Goal: Check status

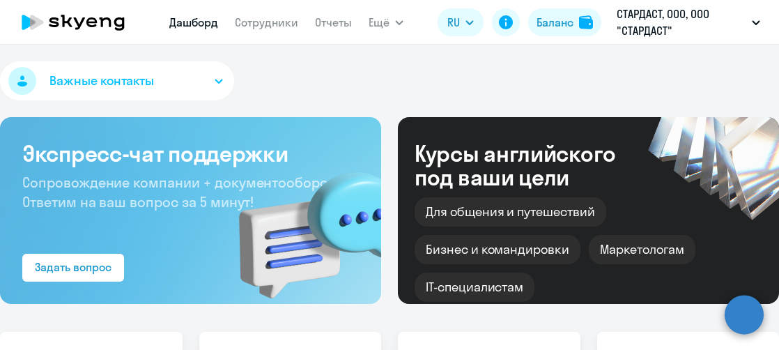
select select "30"
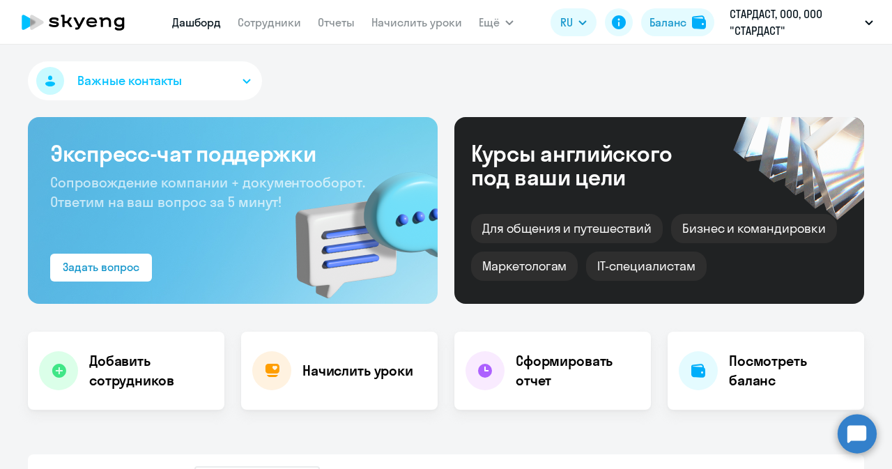
select select "30"
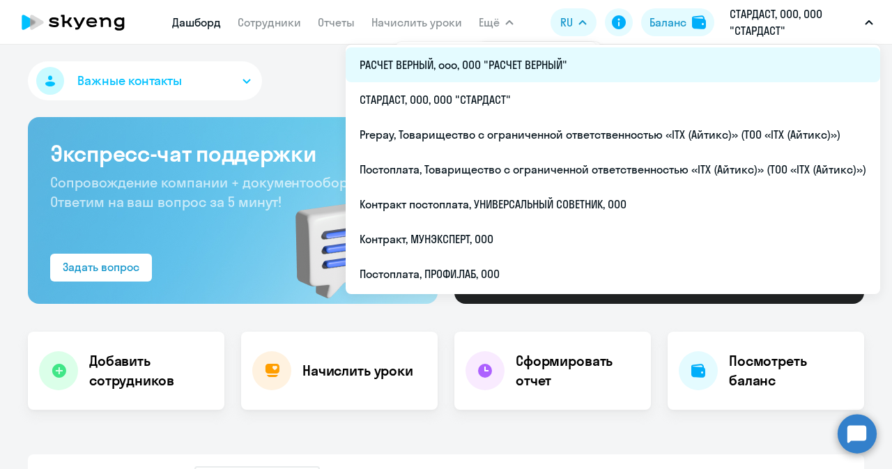
click at [506, 61] on li "РАСЧЕТ ВЕРНЫЙ, ооо, ООО "РАСЧЕТ ВЕРНЫЙ"" at bounding box center [613, 64] width 534 height 35
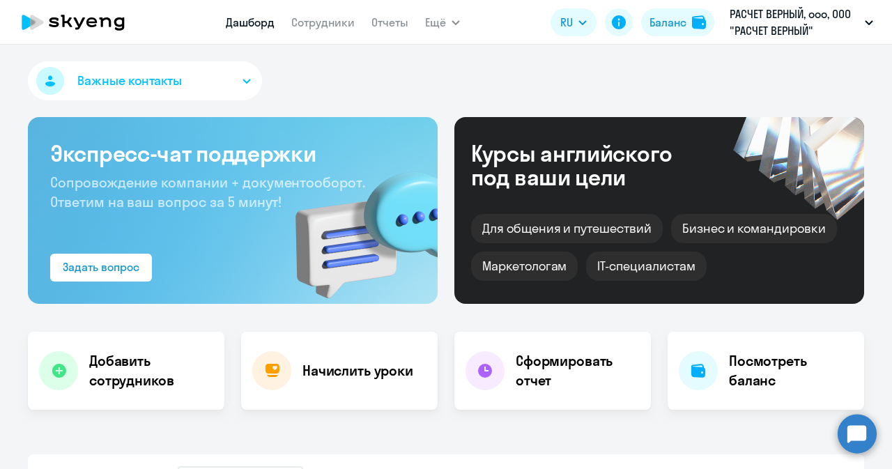
select select "30"
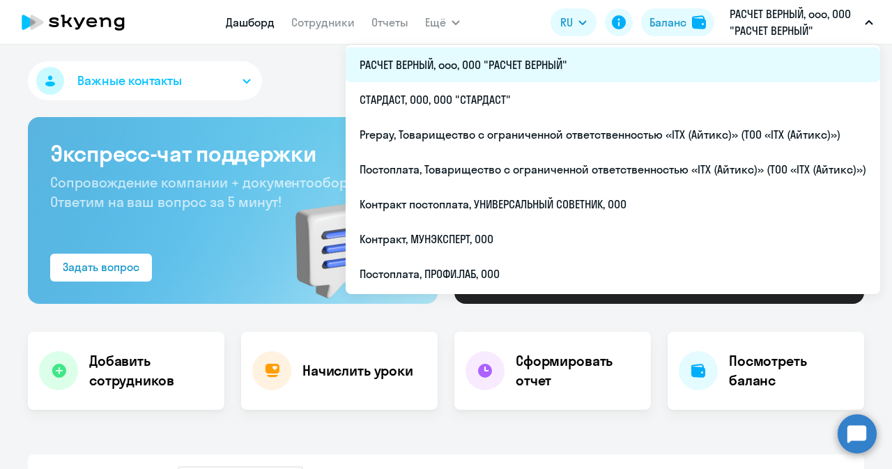
click at [440, 66] on li "РАСЧЕТ ВЕРНЫЙ, ооо, ООО "РАСЧЕТ ВЕРНЫЙ"" at bounding box center [613, 64] width 534 height 35
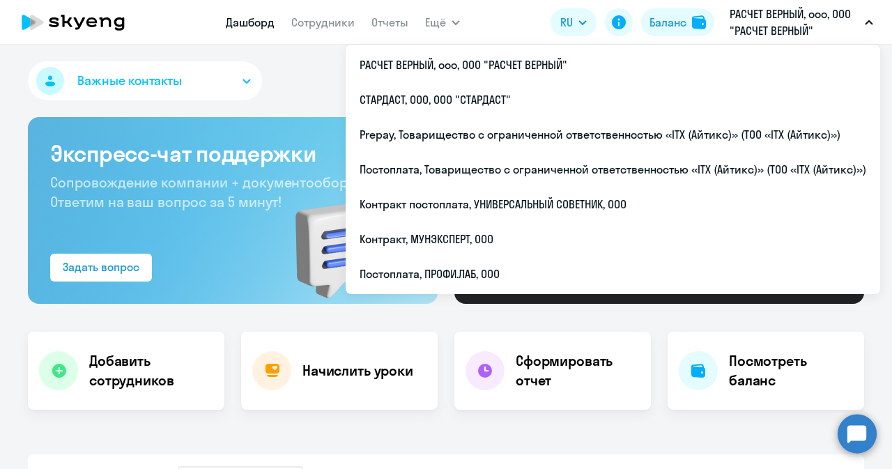
select select "30"
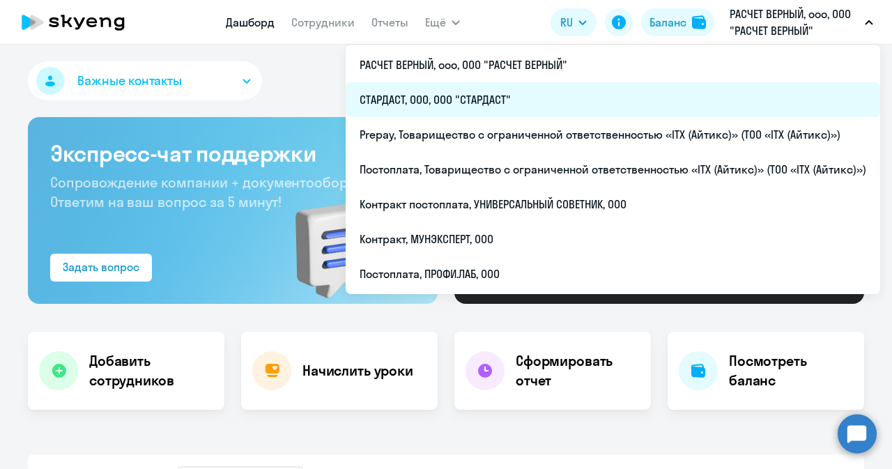
click at [453, 90] on li "СТАРДАСТ, ООО, ООО "СТАРДАСТ"" at bounding box center [613, 99] width 534 height 35
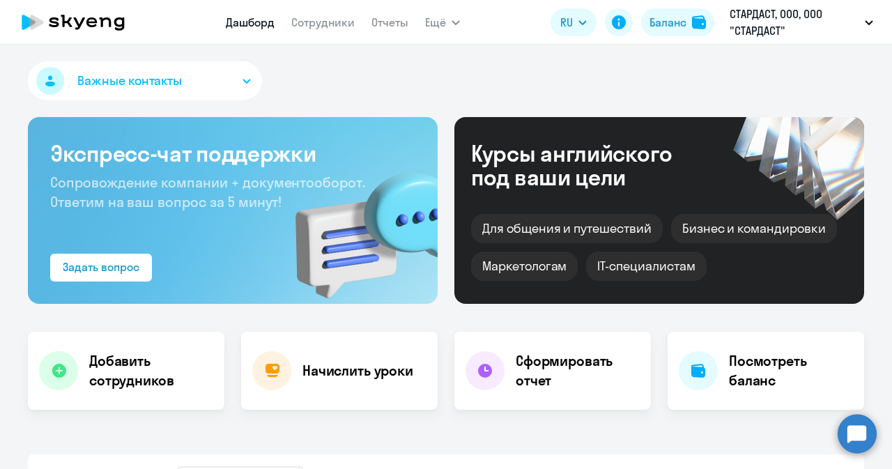
select select "30"
